Goal: Find contact information: Find contact information

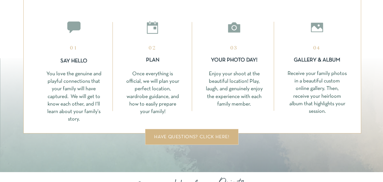
scroll to position [1540, 0]
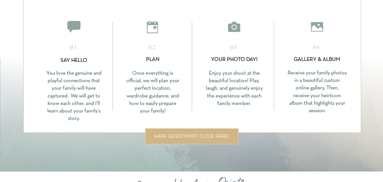
click at [198, 138] on div "have questions? click here!" at bounding box center [192, 136] width 80 height 4
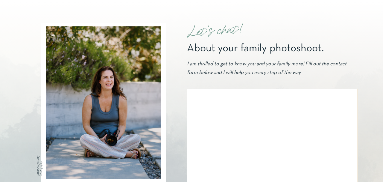
scroll to position [34, 0]
